Goal: Complete application form

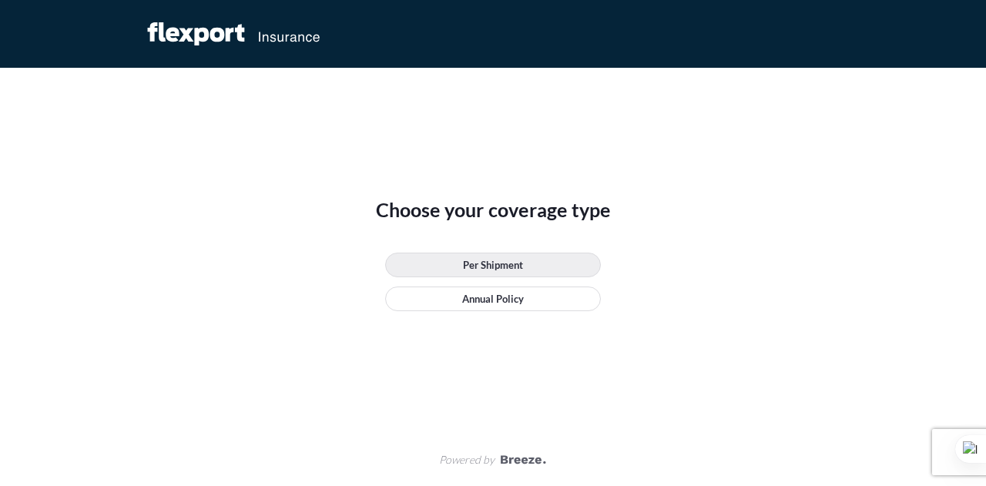
click at [469, 261] on p "Per Shipment" at bounding box center [493, 264] width 60 height 15
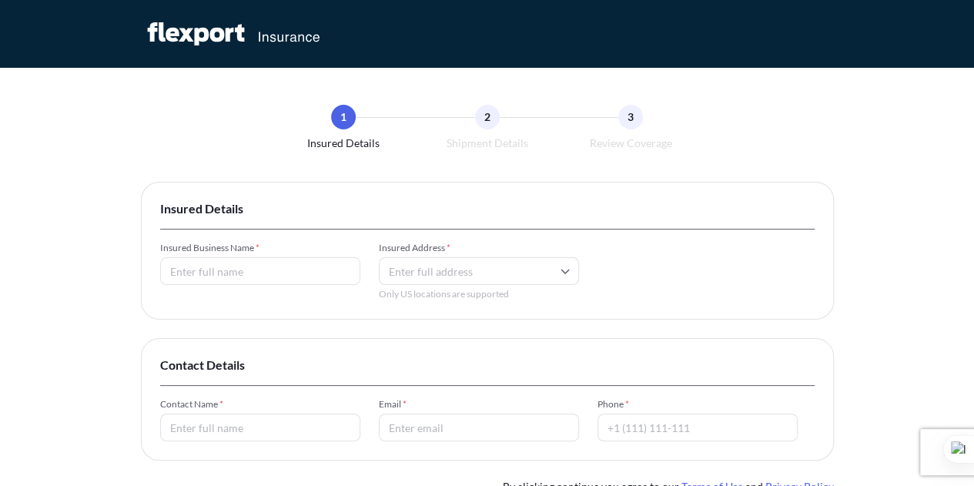
click at [192, 272] on input "Insured Business Name *" at bounding box center [260, 271] width 200 height 28
click at [488, 273] on input "Insured Address *" at bounding box center [479, 271] width 200 height 28
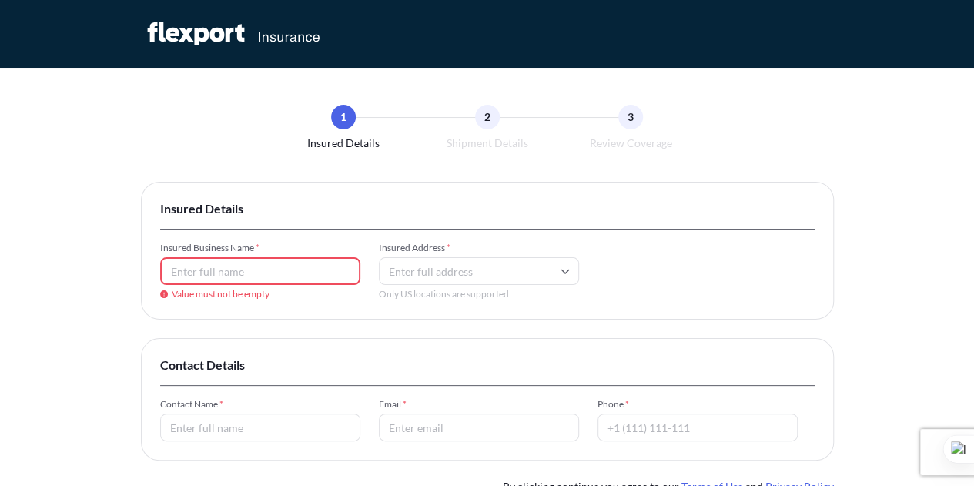
click at [633, 269] on div "Insured Business Name * Value must not be empty Insured Address * Only US locat…" at bounding box center [487, 271] width 654 height 59
click at [431, 281] on input "Insured Address *" at bounding box center [479, 271] width 200 height 28
type input "asas"
click at [693, 298] on div "Insured Business Name * Value must not be empty Insured Address * asas Only US …" at bounding box center [487, 271] width 654 height 59
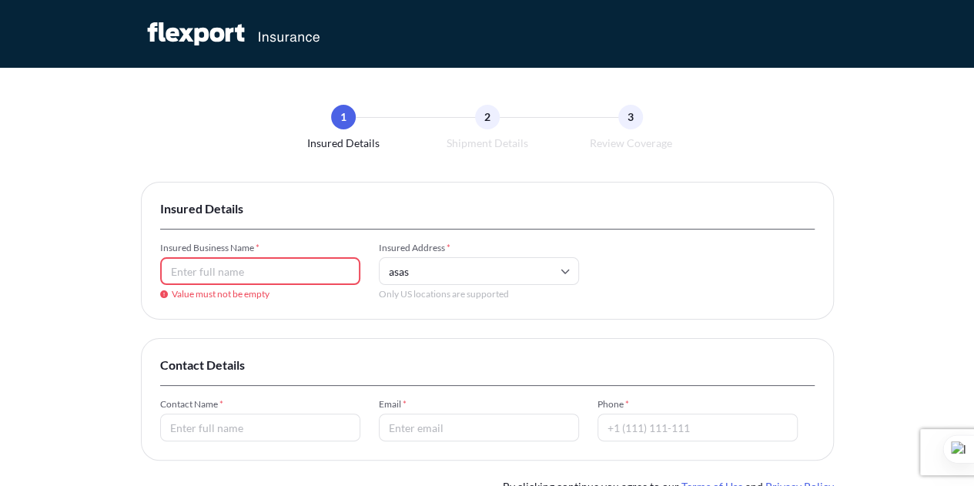
click at [225, 269] on input "Insured Business Name *" at bounding box center [260, 271] width 200 height 28
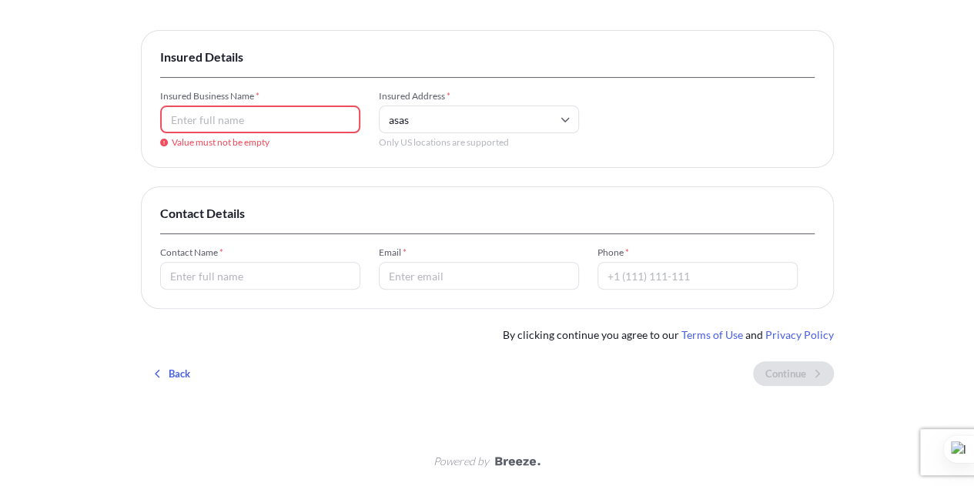
click at [240, 277] on input "Contact Name *" at bounding box center [260, 276] width 200 height 28
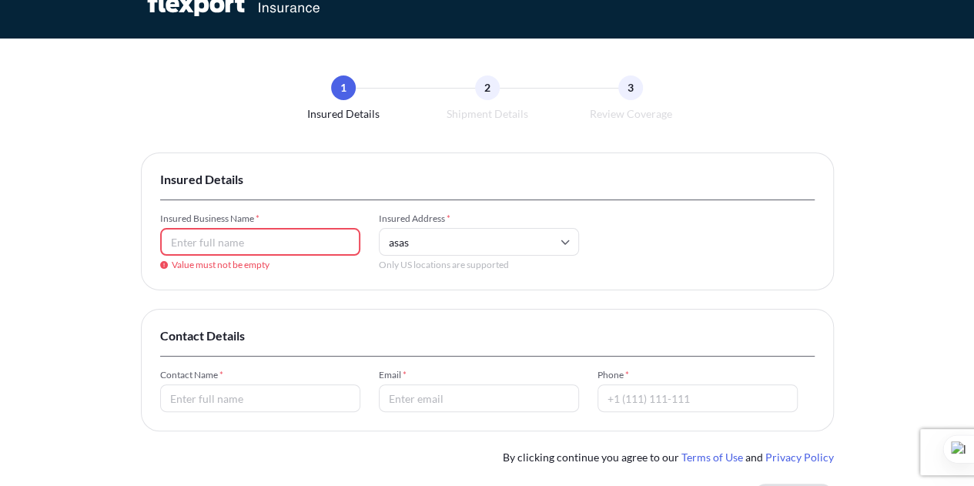
scroll to position [30, 0]
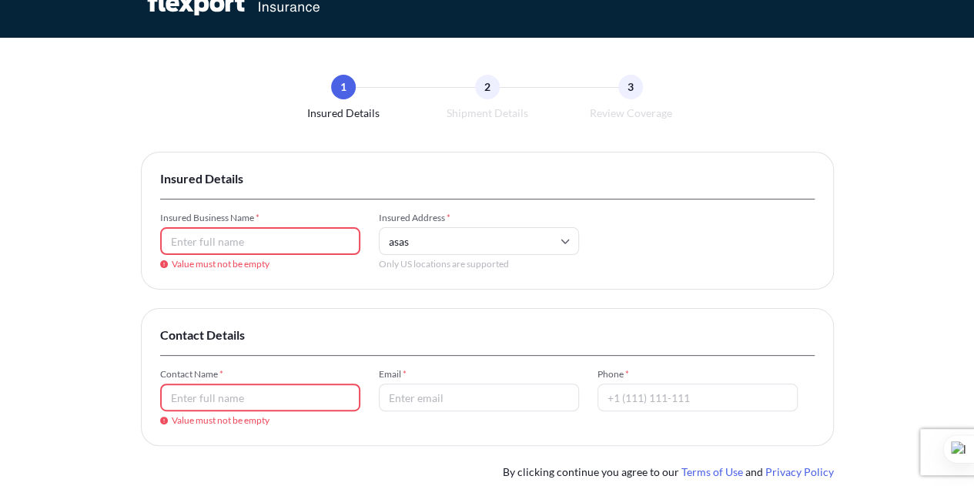
click at [196, 243] on input "Insured Business Name *" at bounding box center [260, 241] width 200 height 28
